Goal: Task Accomplishment & Management: Use online tool/utility

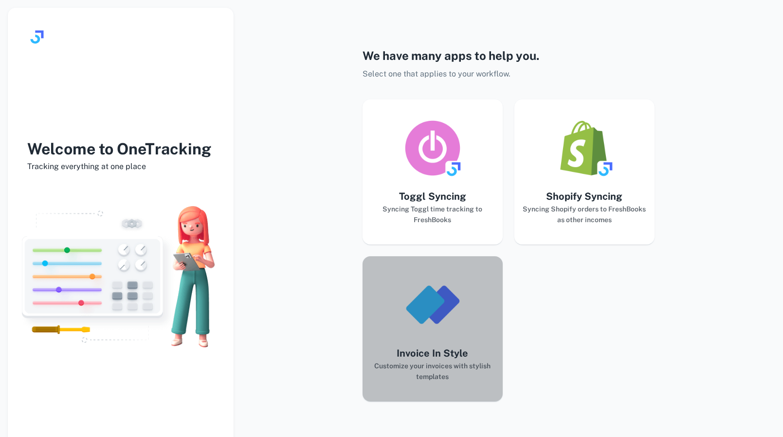
click at [428, 311] on img "button" at bounding box center [433, 305] width 58 height 58
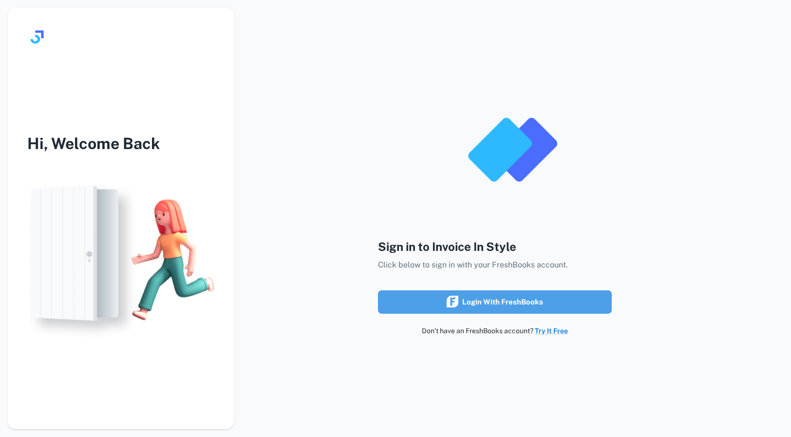
click at [458, 301] on icon "submit" at bounding box center [453, 302] width 12 height 12
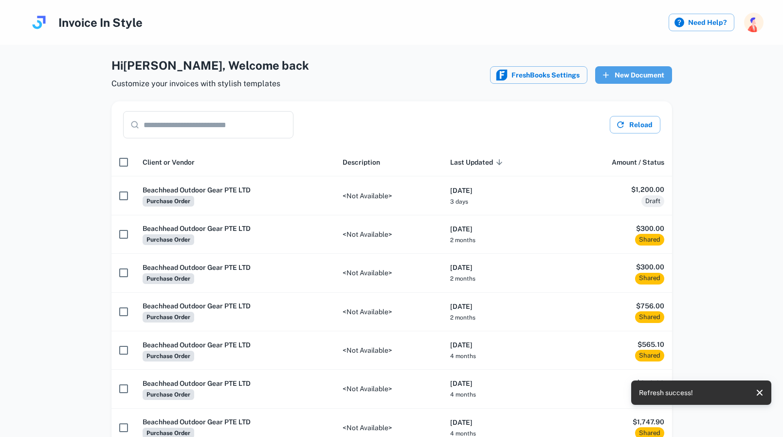
click at [631, 75] on button "New Document" at bounding box center [634, 75] width 77 height 18
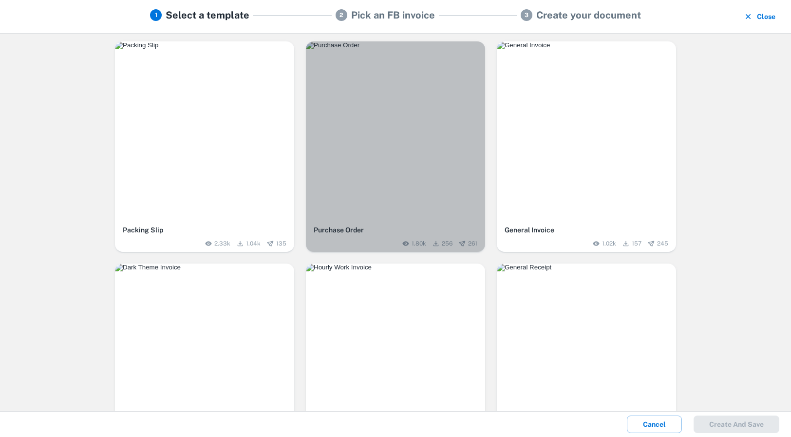
click at [385, 49] on img "button" at bounding box center [395, 45] width 179 height 8
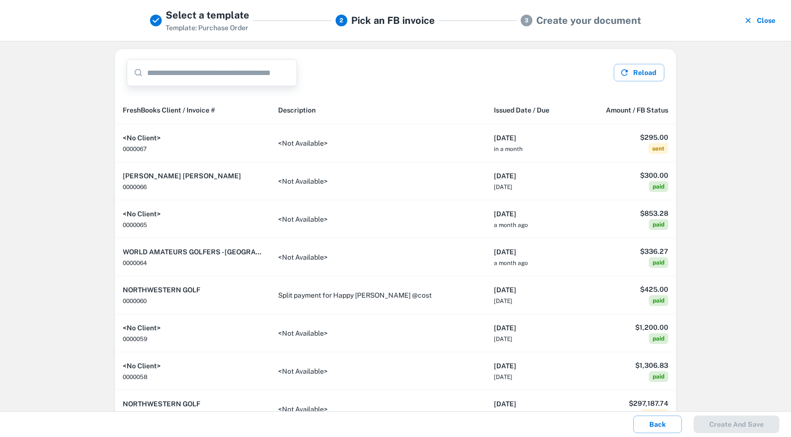
click at [198, 72] on input "text" at bounding box center [222, 72] width 150 height 27
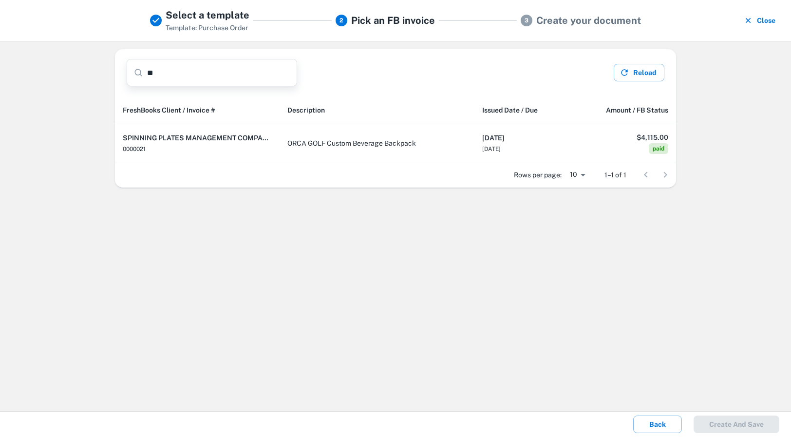
type input "*"
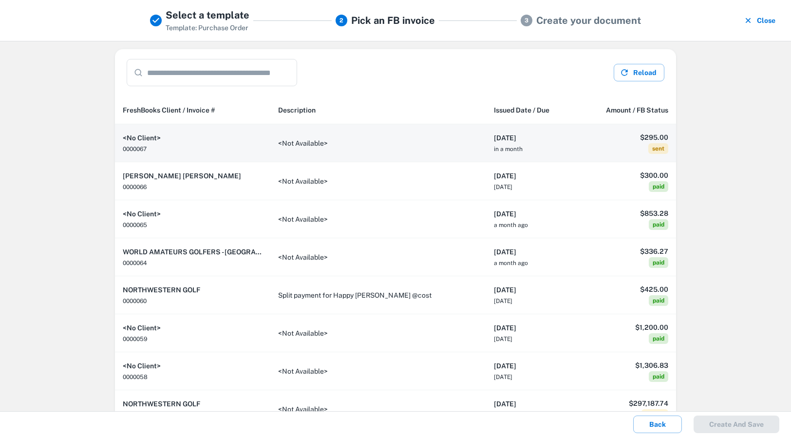
click at [497, 136] on h6 "2025-09-26" at bounding box center [531, 137] width 75 height 11
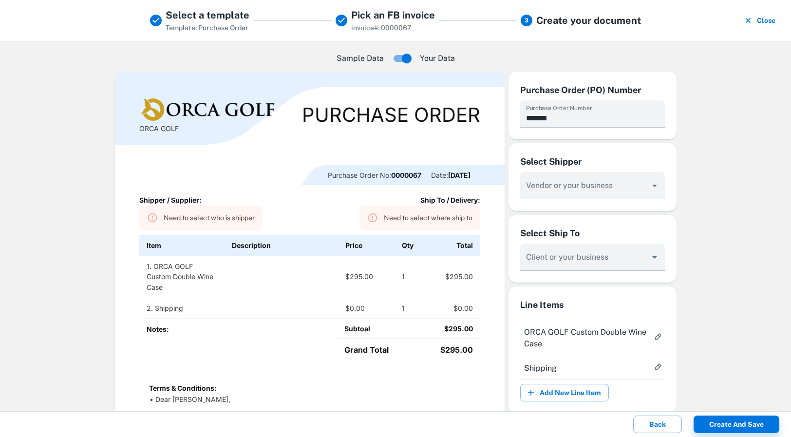
click at [197, 217] on div "Need to select who is shipper" at bounding box center [209, 218] width 91 height 18
click at [151, 215] on icon at bounding box center [152, 217] width 9 height 9
click at [652, 186] on icon "Open" at bounding box center [654, 186] width 5 height 2
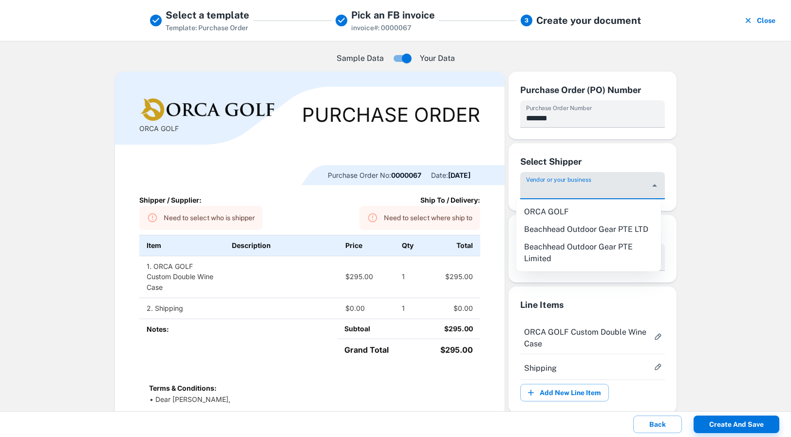
click at [604, 227] on li "Beachhead Outdoor Gear PTE LTD" at bounding box center [588, 230] width 145 height 18
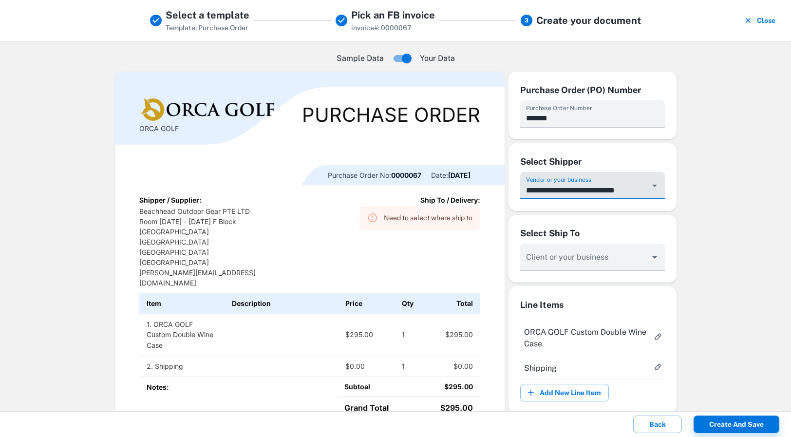
type input "**********"
click at [652, 257] on icon "Open" at bounding box center [654, 257] width 5 height 2
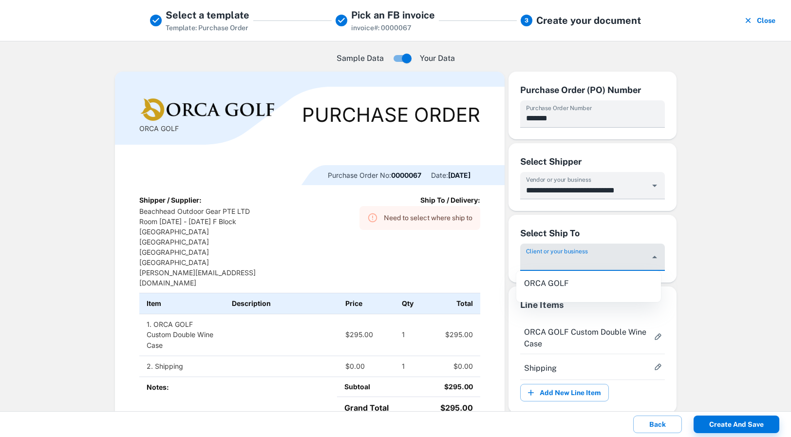
click at [561, 283] on li "ORCA GOLF" at bounding box center [588, 284] width 145 height 18
type input "*********"
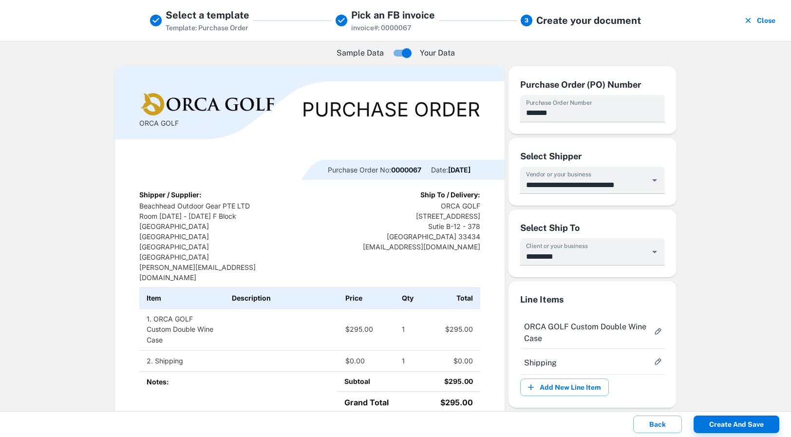
scroll to position [3, 0]
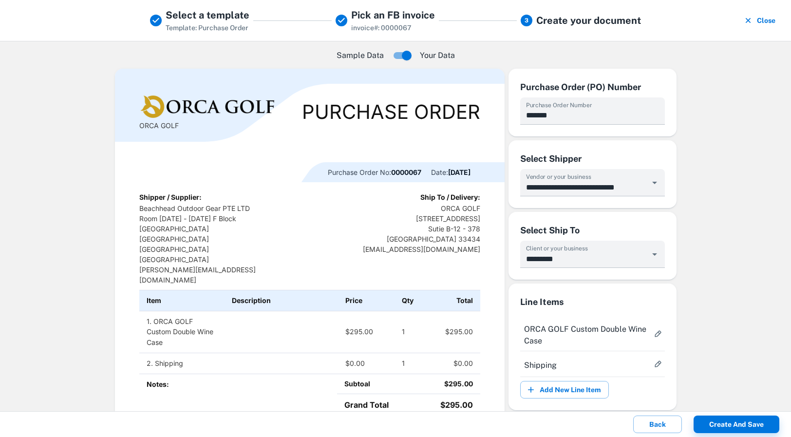
click at [368, 311] on td "$295.00" at bounding box center [366, 332] width 57 height 42
click at [366, 311] on td "$295.00" at bounding box center [366, 332] width 57 height 42
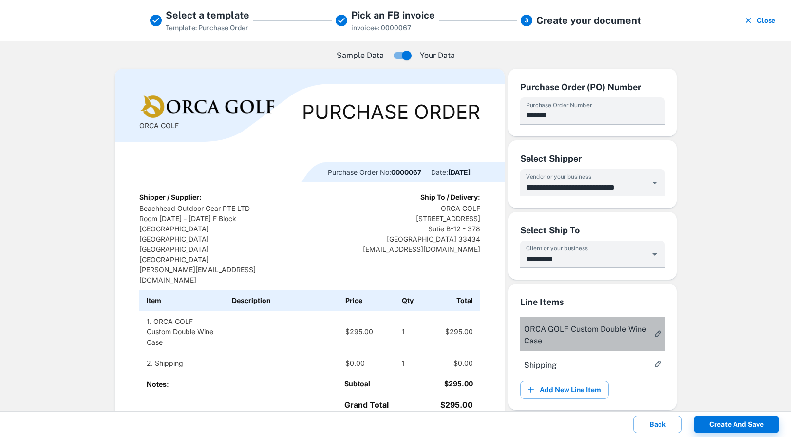
click at [544, 331] on span "ORCA GOLF Custom Double Wine Case" at bounding box center [586, 334] width 125 height 23
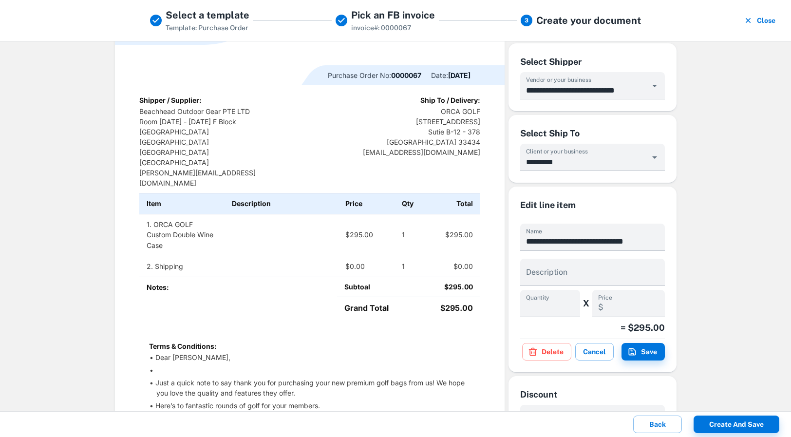
scroll to position [99, 0]
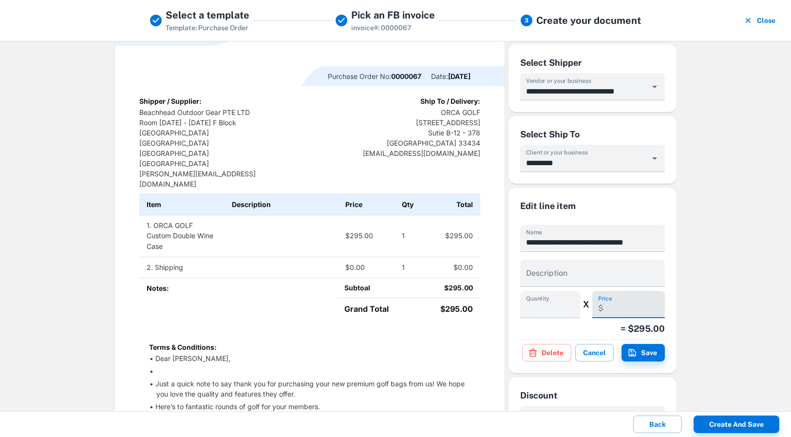
click at [629, 308] on input "******" at bounding box center [635, 304] width 57 height 27
type input "*"
type input "*****"
click at [527, 307] on input "*" at bounding box center [550, 304] width 60 height 27
type input "*"
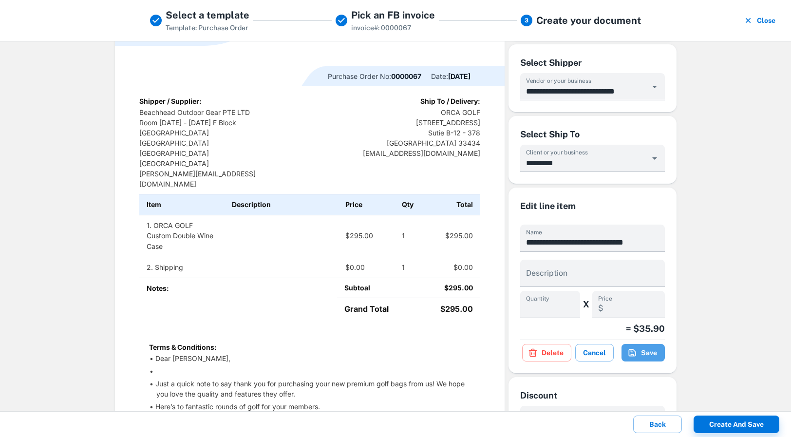
click at [643, 354] on button "Save" at bounding box center [642, 353] width 43 height 18
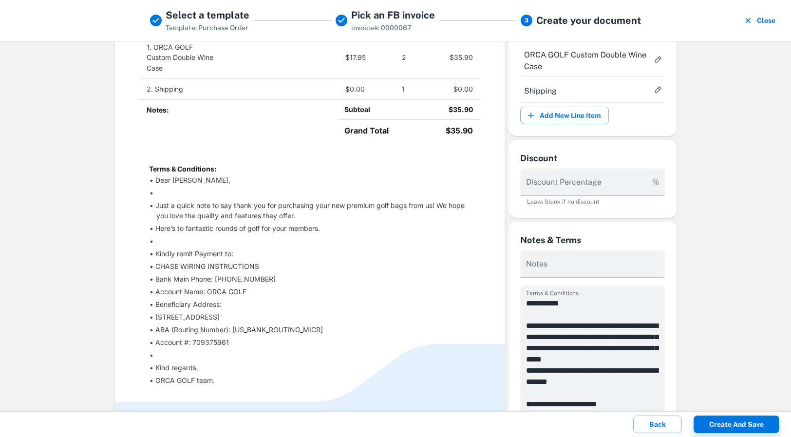
scroll to position [279, 0]
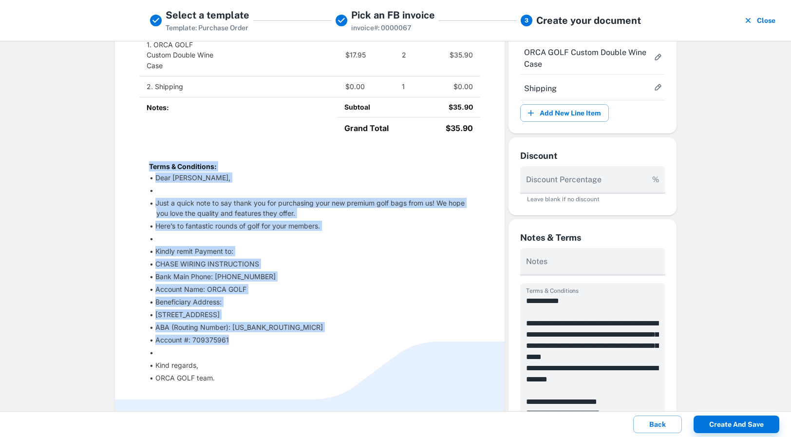
drag, startPoint x: 146, startPoint y: 132, endPoint x: 262, endPoint y: 322, distance: 223.0
click at [262, 322] on div "Terms & Conditions: Dear Matt, Just a quick note to say thank you for purchasin…" at bounding box center [309, 272] width 341 height 236
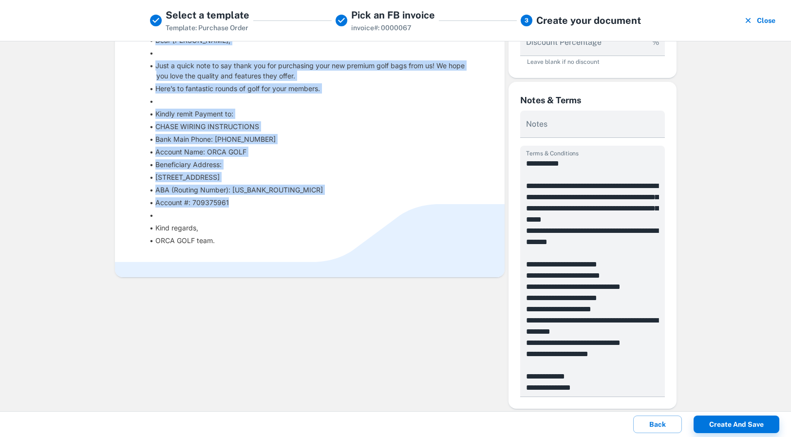
scroll to position [422, 0]
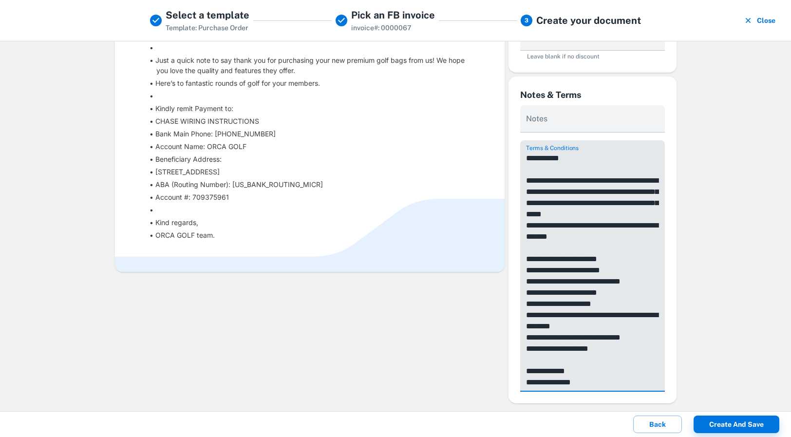
drag, startPoint x: 523, startPoint y: 159, endPoint x: 591, endPoint y: 379, distance: 230.7
click at [591, 379] on textarea "**********" at bounding box center [592, 269] width 133 height 235
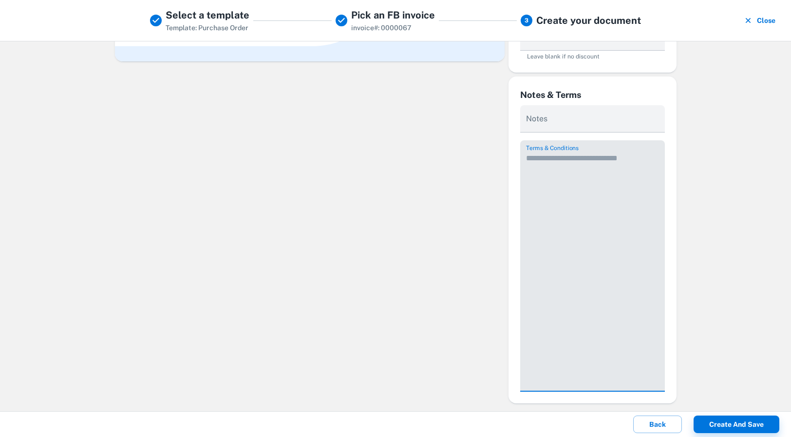
scroll to position [198, 0]
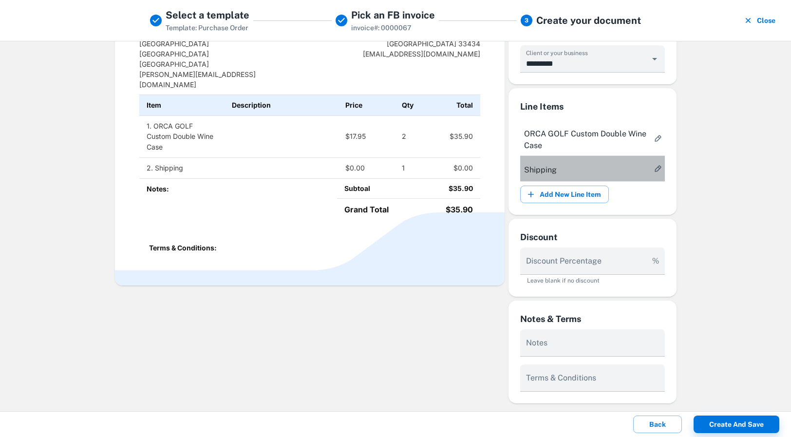
click at [639, 169] on span "Shipping" at bounding box center [586, 170] width 125 height 12
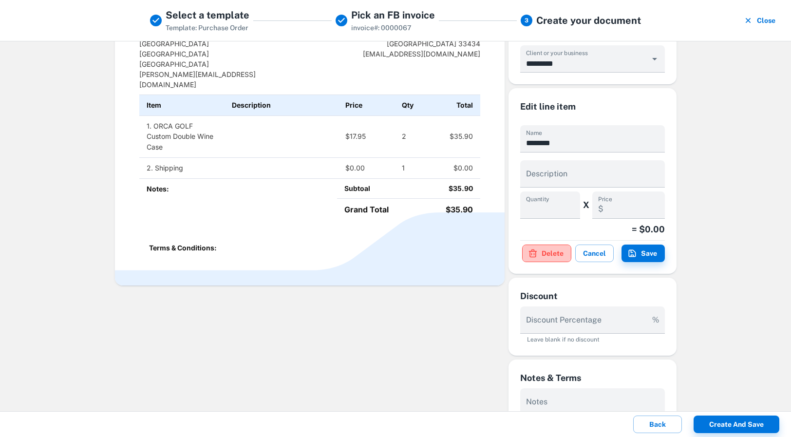
click at [544, 251] on button "Delete" at bounding box center [546, 253] width 49 height 18
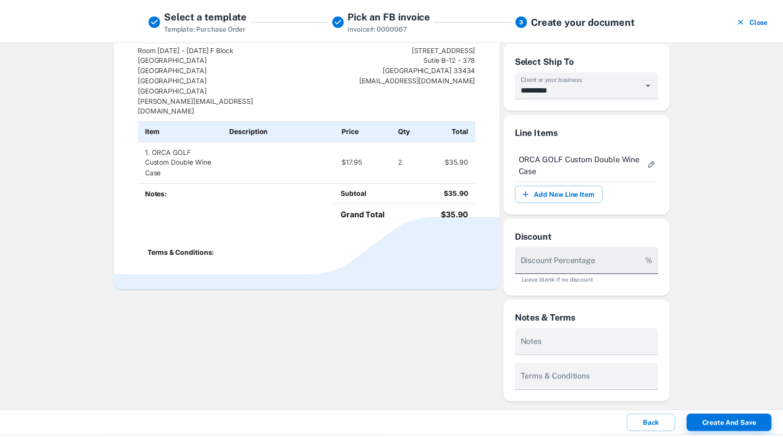
scroll to position [172, 0]
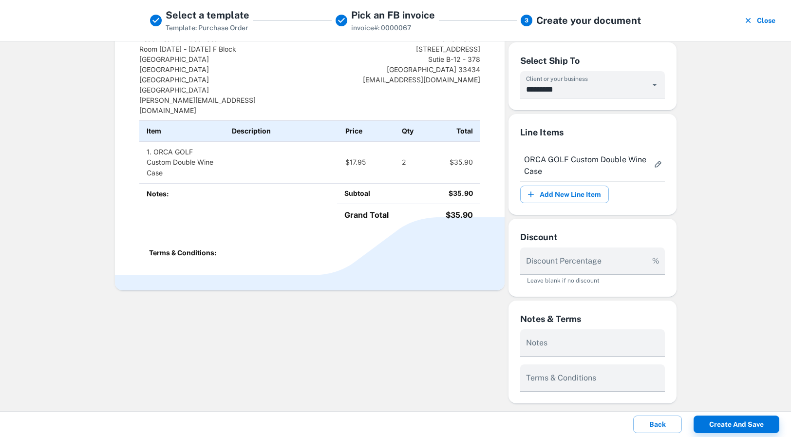
click at [149, 141] on td "1. ORCA GOLF Custom Double Wine Case" at bounding box center [181, 162] width 85 height 42
click at [744, 425] on button "Create and save" at bounding box center [736, 424] width 86 height 18
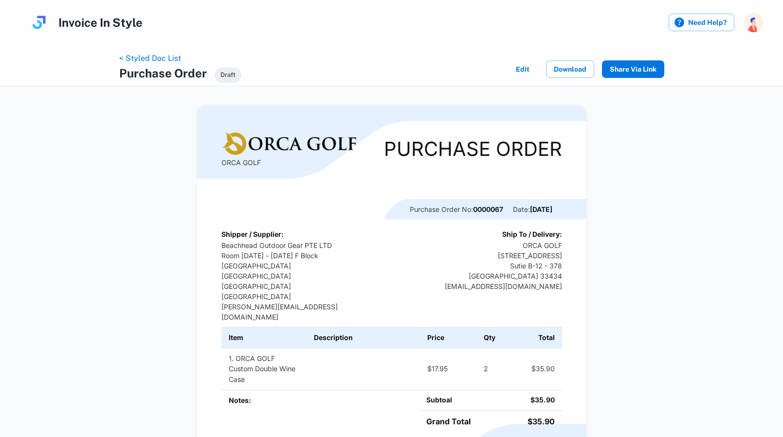
click at [637, 70] on button "Share via Link" at bounding box center [633, 69] width 62 height 18
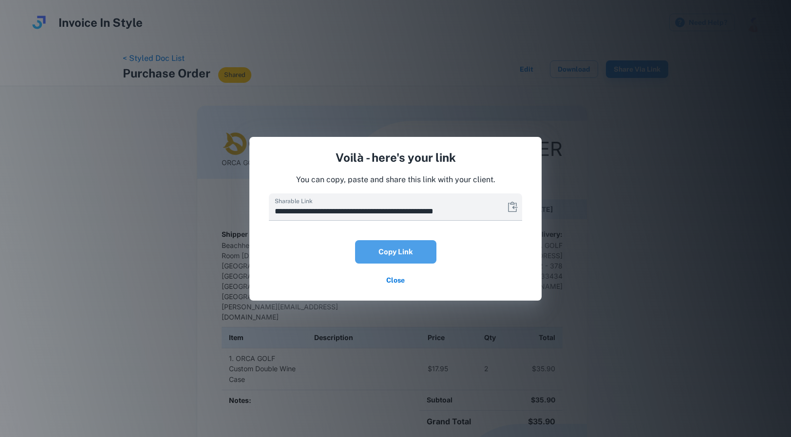
click at [387, 252] on button "Copy Link" at bounding box center [395, 251] width 81 height 23
type input "*******"
